Goal: Find specific page/section: Find specific page/section

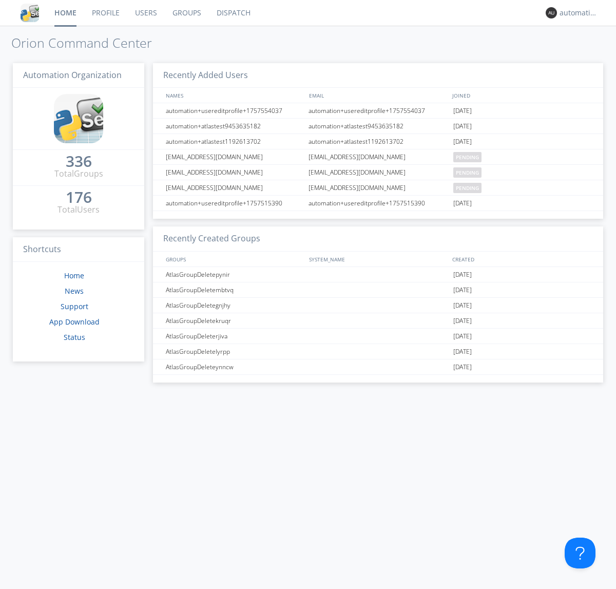
click at [232, 13] on link "Dispatch" at bounding box center [233, 13] width 49 height 26
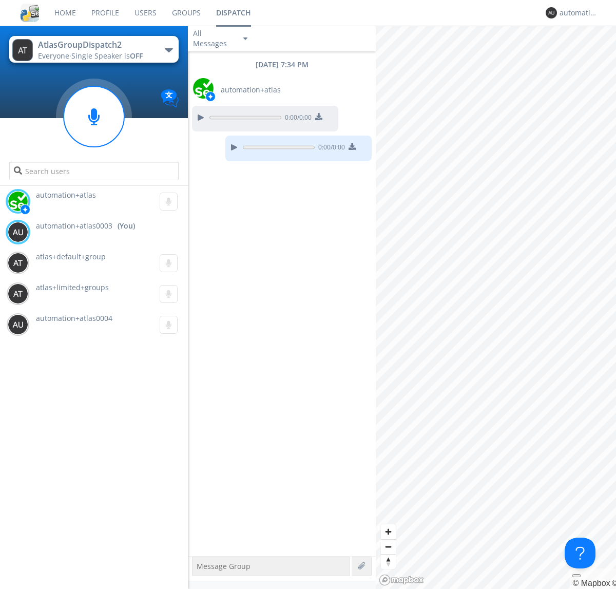
click at [168, 50] on div "button" at bounding box center [169, 50] width 8 height 4
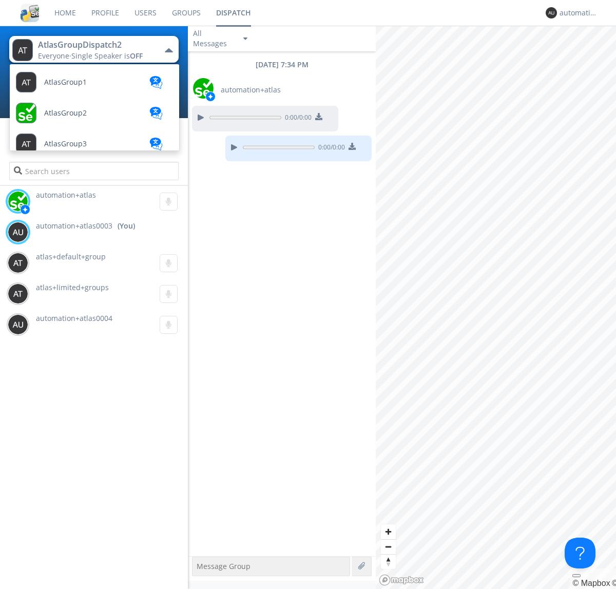
click at [77, 479] on span "AtlasGroupDispatch" at bounding box center [78, 483] width 69 height 8
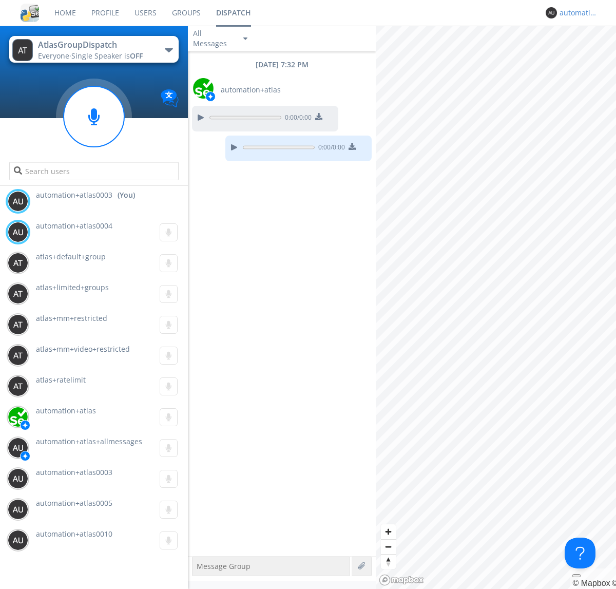
click at [576, 13] on div "automation+atlas0003" at bounding box center [578, 13] width 38 height 10
